Goal: Task Accomplishment & Management: Use online tool/utility

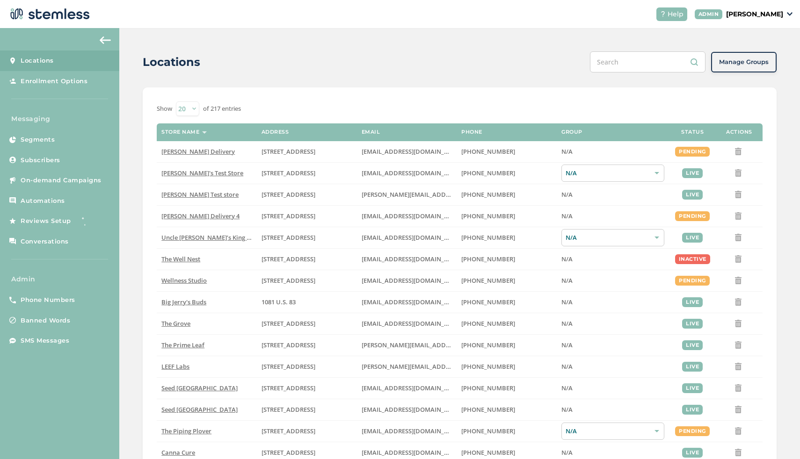
click at [770, 13] on p "[PERSON_NAME]" at bounding box center [754, 14] width 57 height 10
click at [747, 64] on span "Impersonate" at bounding box center [759, 67] width 46 height 9
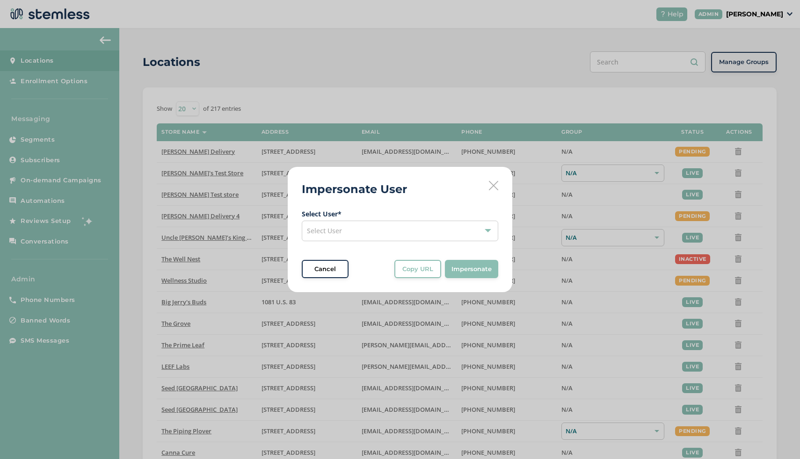
click at [422, 228] on div "Select User" at bounding box center [400, 231] width 196 height 21
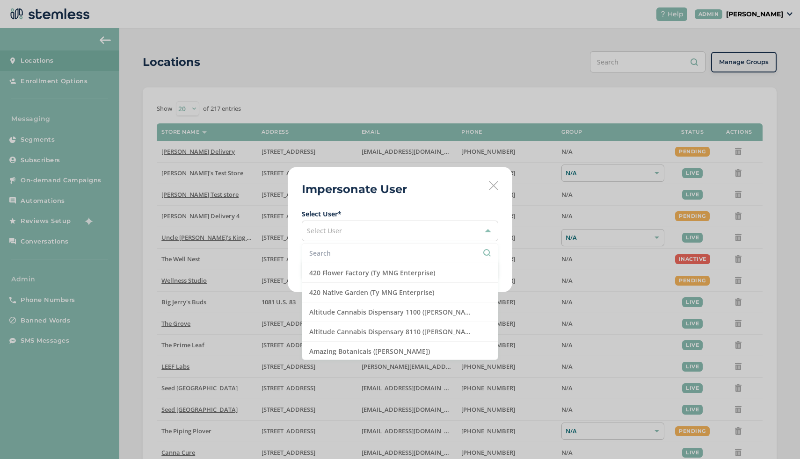
click at [381, 253] on input "text" at bounding box center [399, 253] width 181 height 10
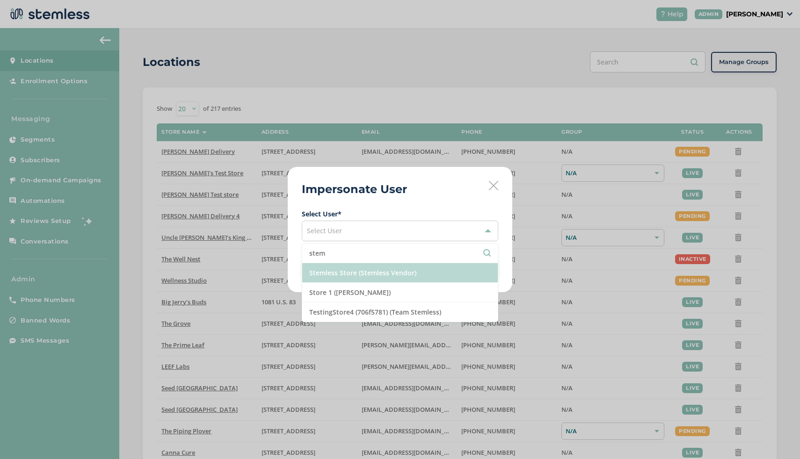
type input "stem"
click at [398, 273] on li "Stemless Store (Stemless Vendor)" at bounding box center [399, 273] width 195 height 20
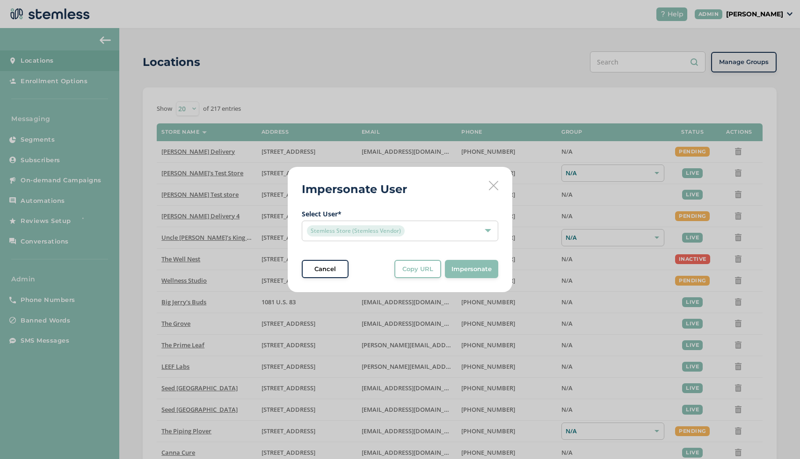
click at [463, 268] on span "Impersonate" at bounding box center [471, 269] width 40 height 9
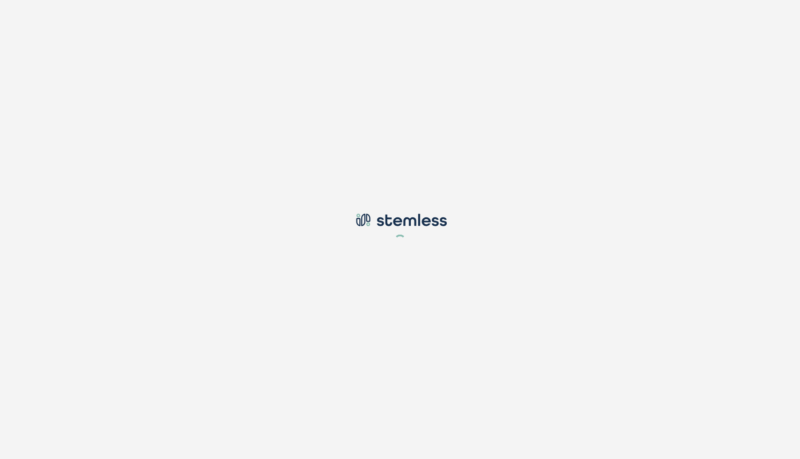
type input "[EMAIL_ADDRESS][DOMAIN_NAME]"
